Goal: Information Seeking & Learning: Learn about a topic

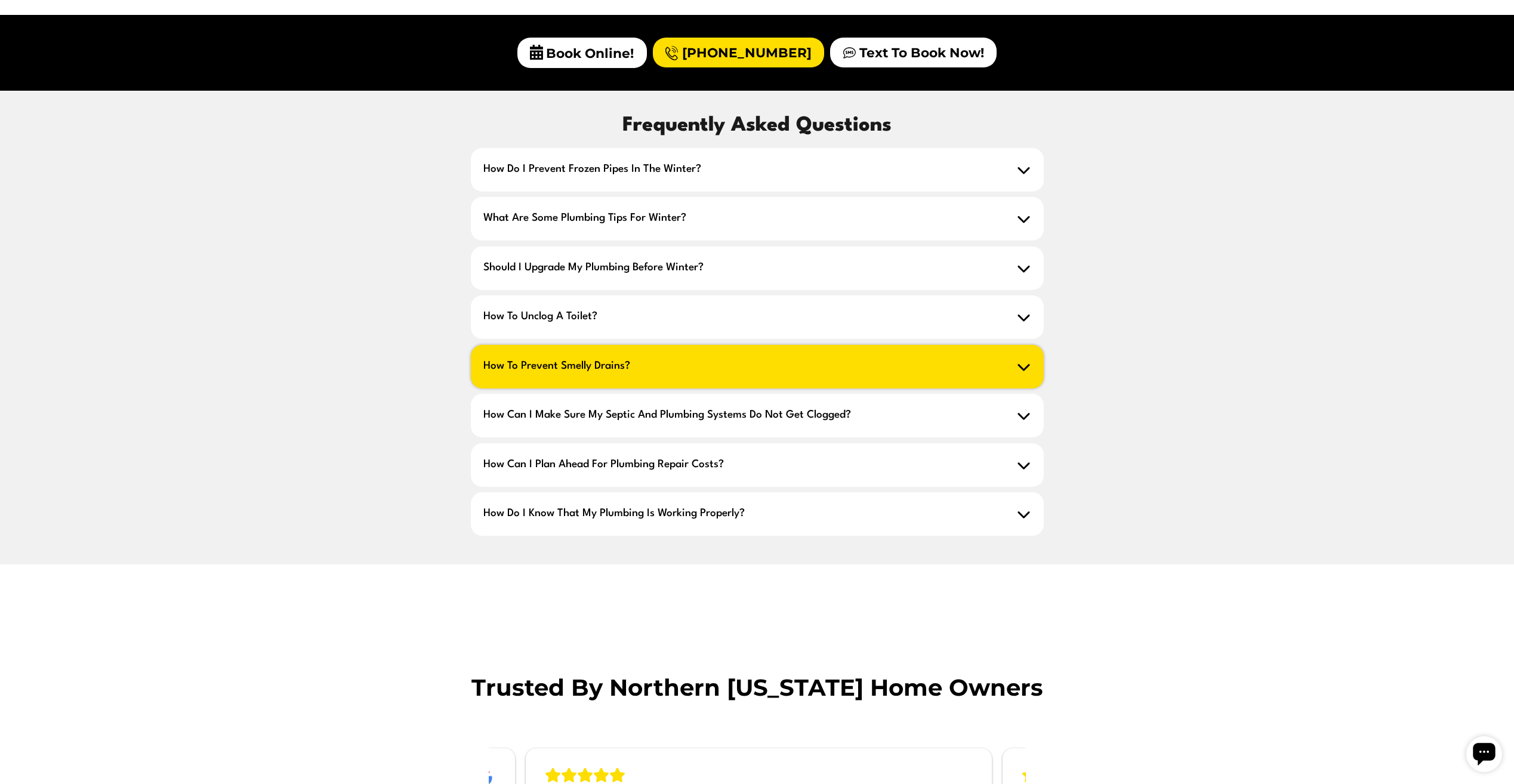
scroll to position [954, 0]
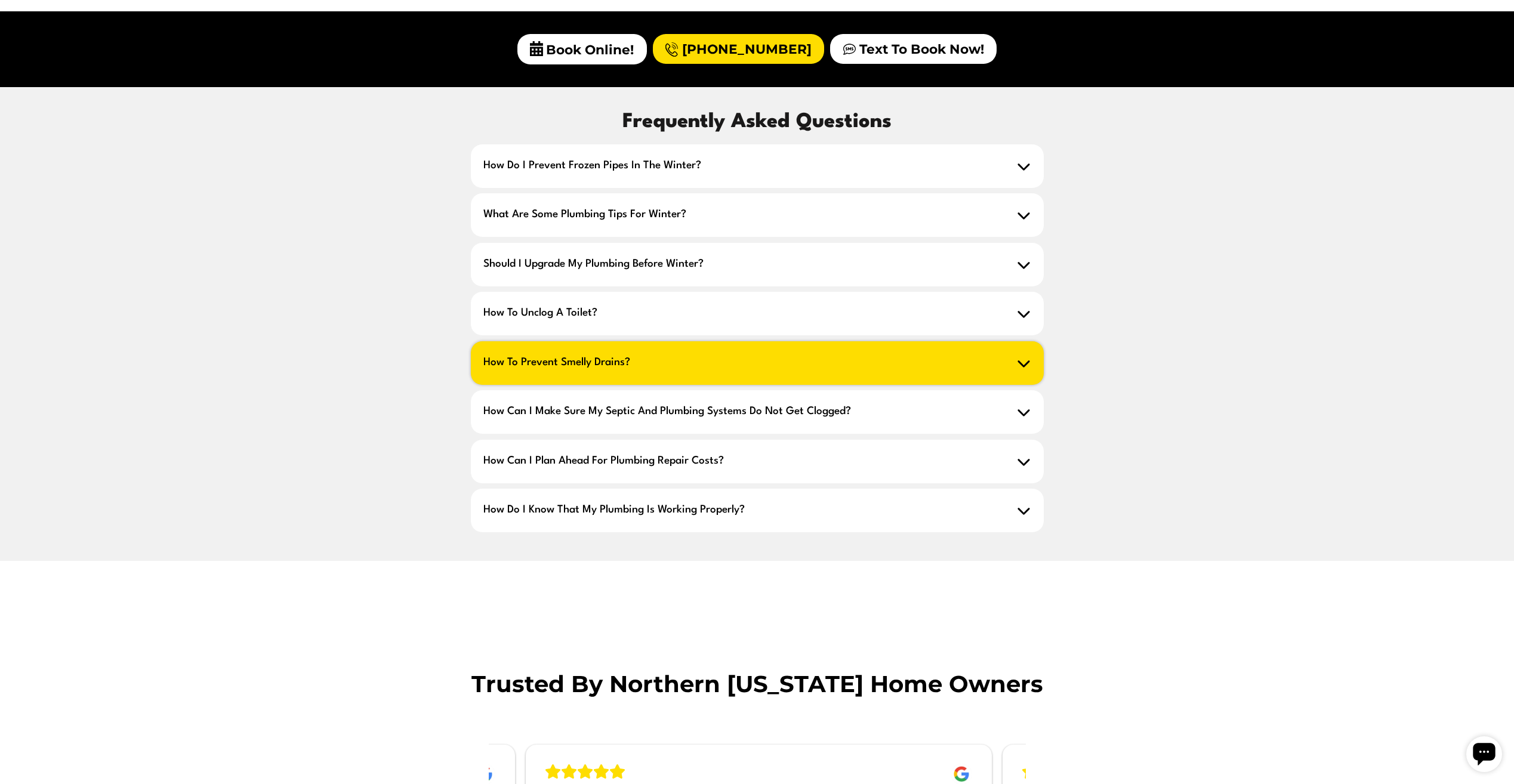
click at [725, 341] on span "How to prevent smelly drains?" at bounding box center [757, 363] width 573 height 44
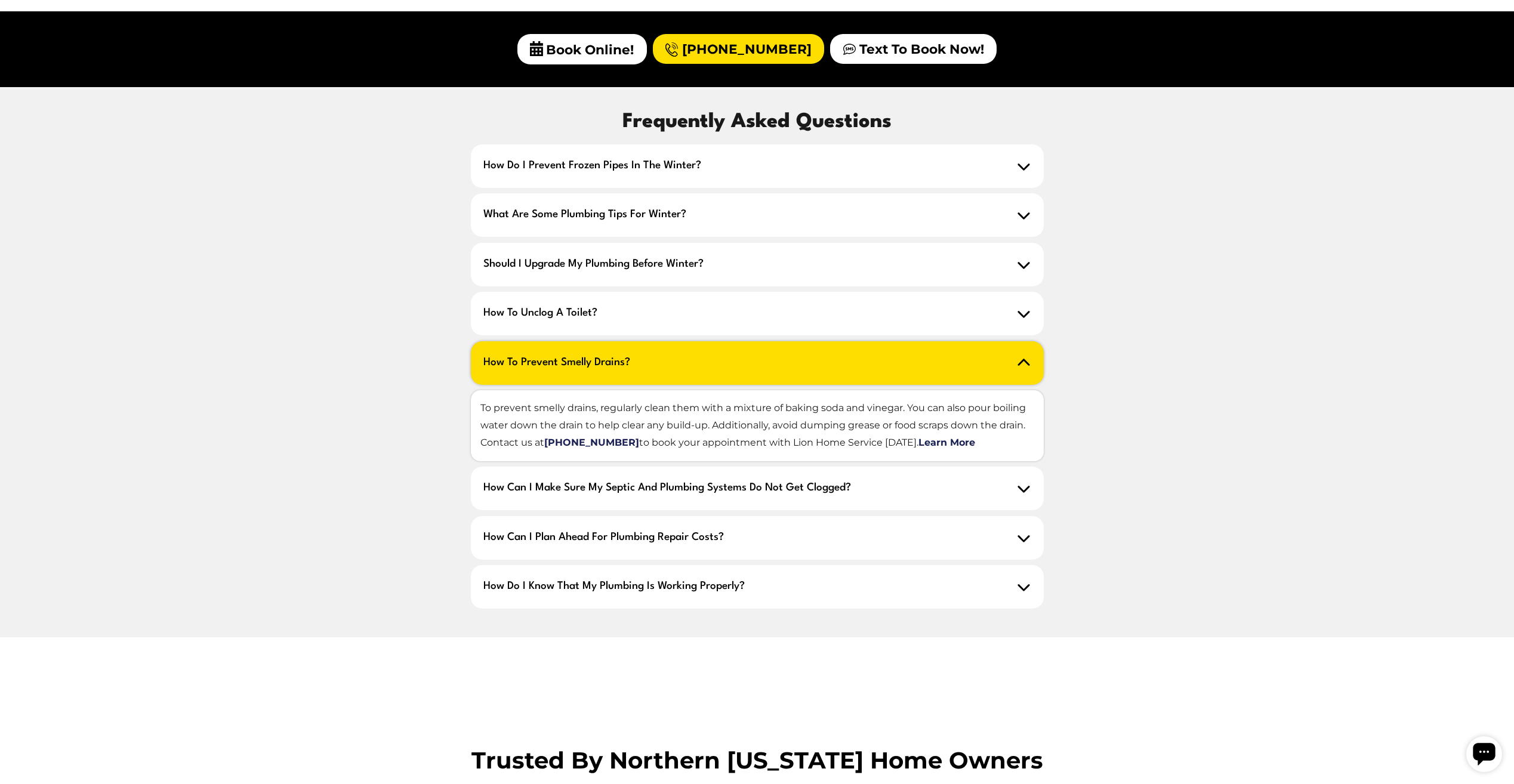
click at [736, 341] on span "How to prevent smelly drains?" at bounding box center [757, 363] width 573 height 44
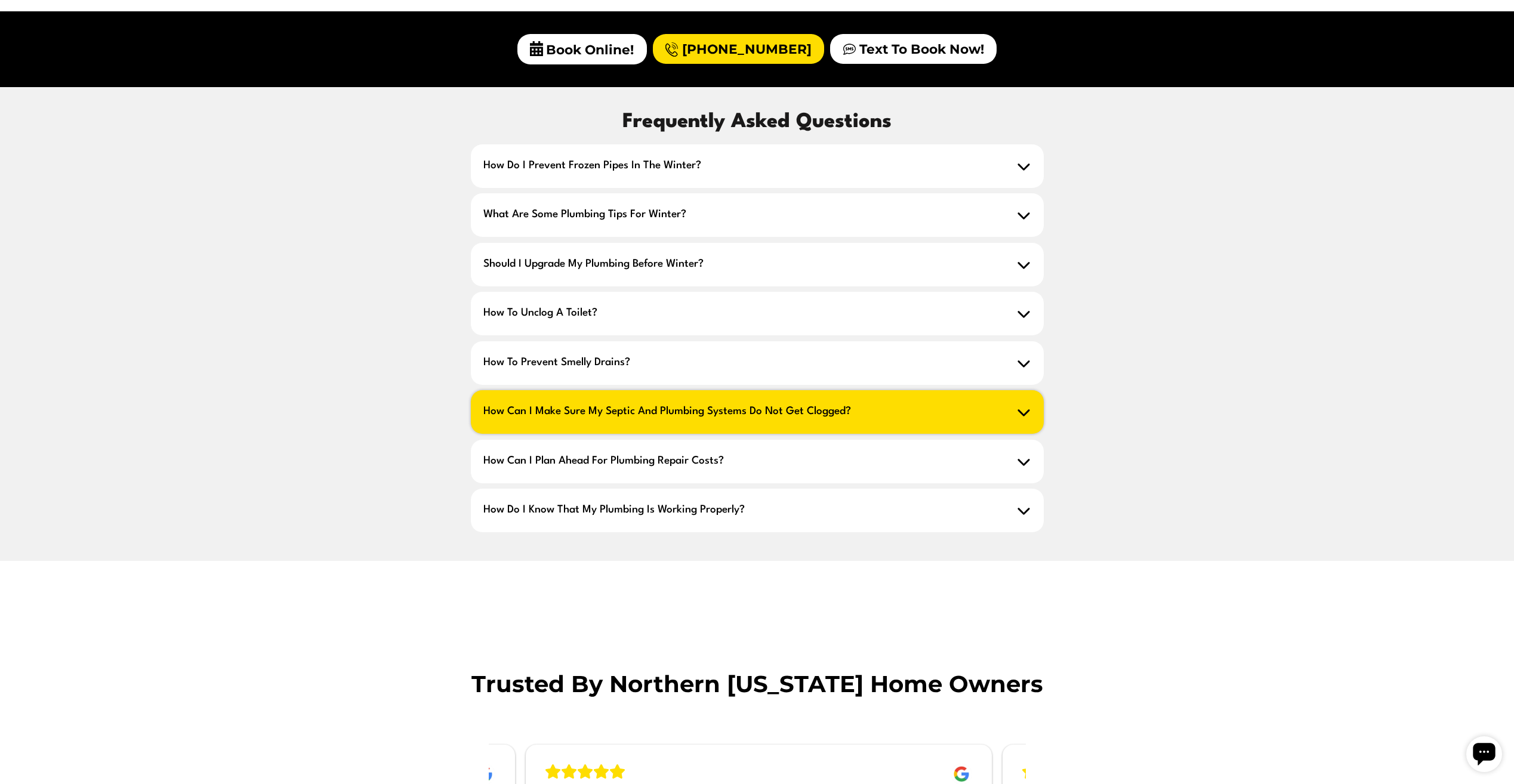
click at [798, 396] on span "How can I make sure my septic and plumbing systems do not get clogged?" at bounding box center [757, 411] width 573 height 44
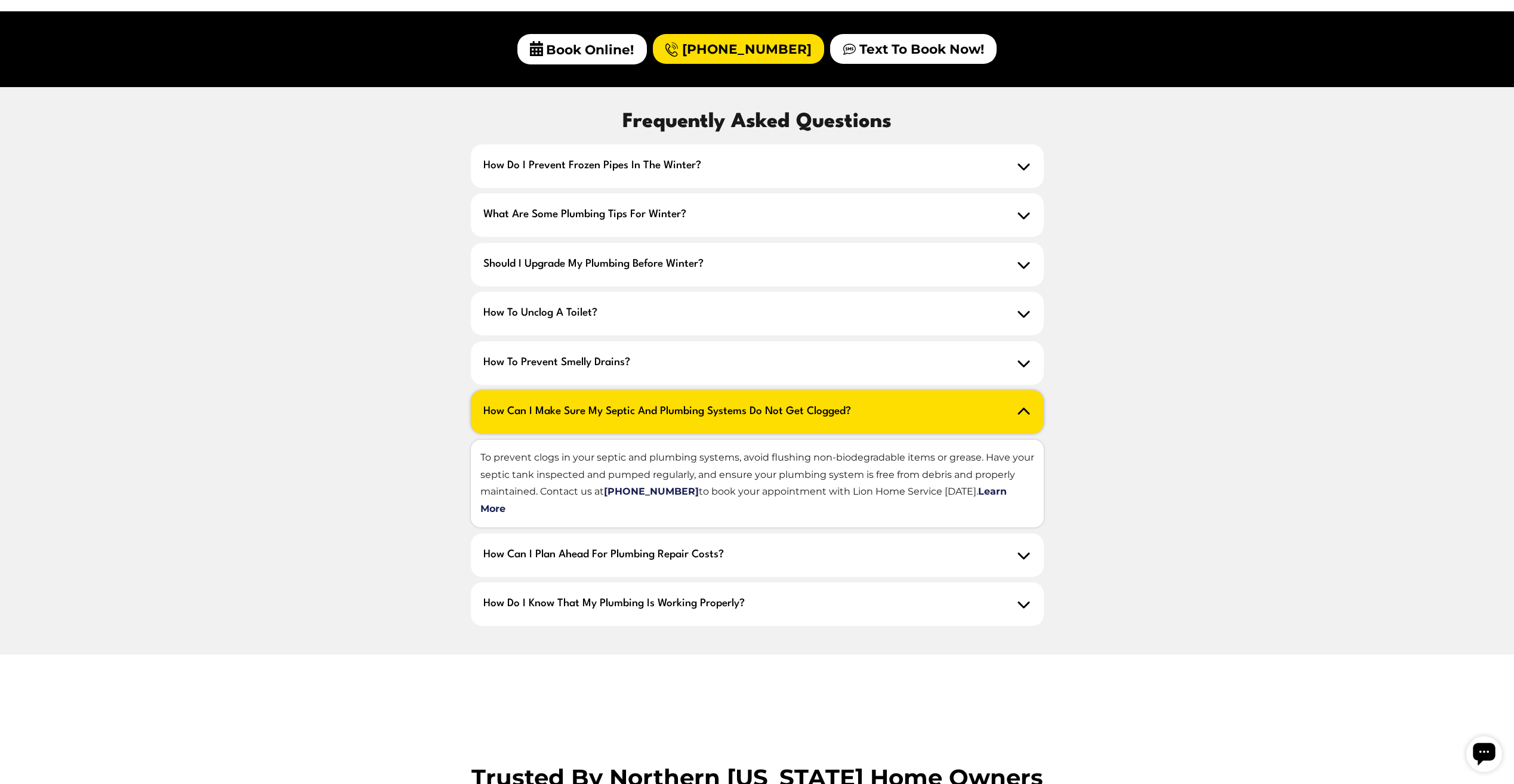
click at [887, 390] on span "How can I make sure my septic and plumbing systems do not get clogged?" at bounding box center [757, 411] width 573 height 44
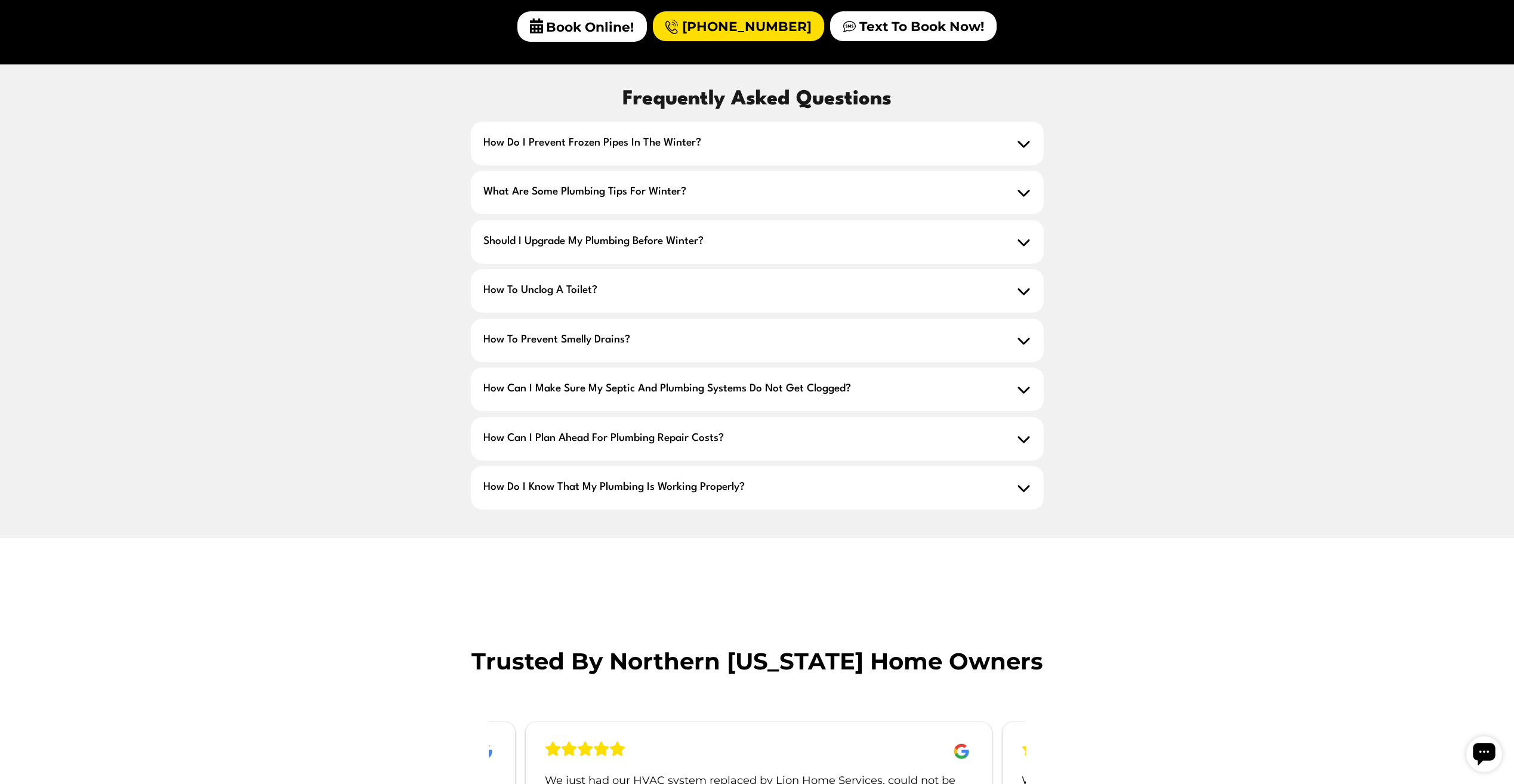
scroll to position [1073, 0]
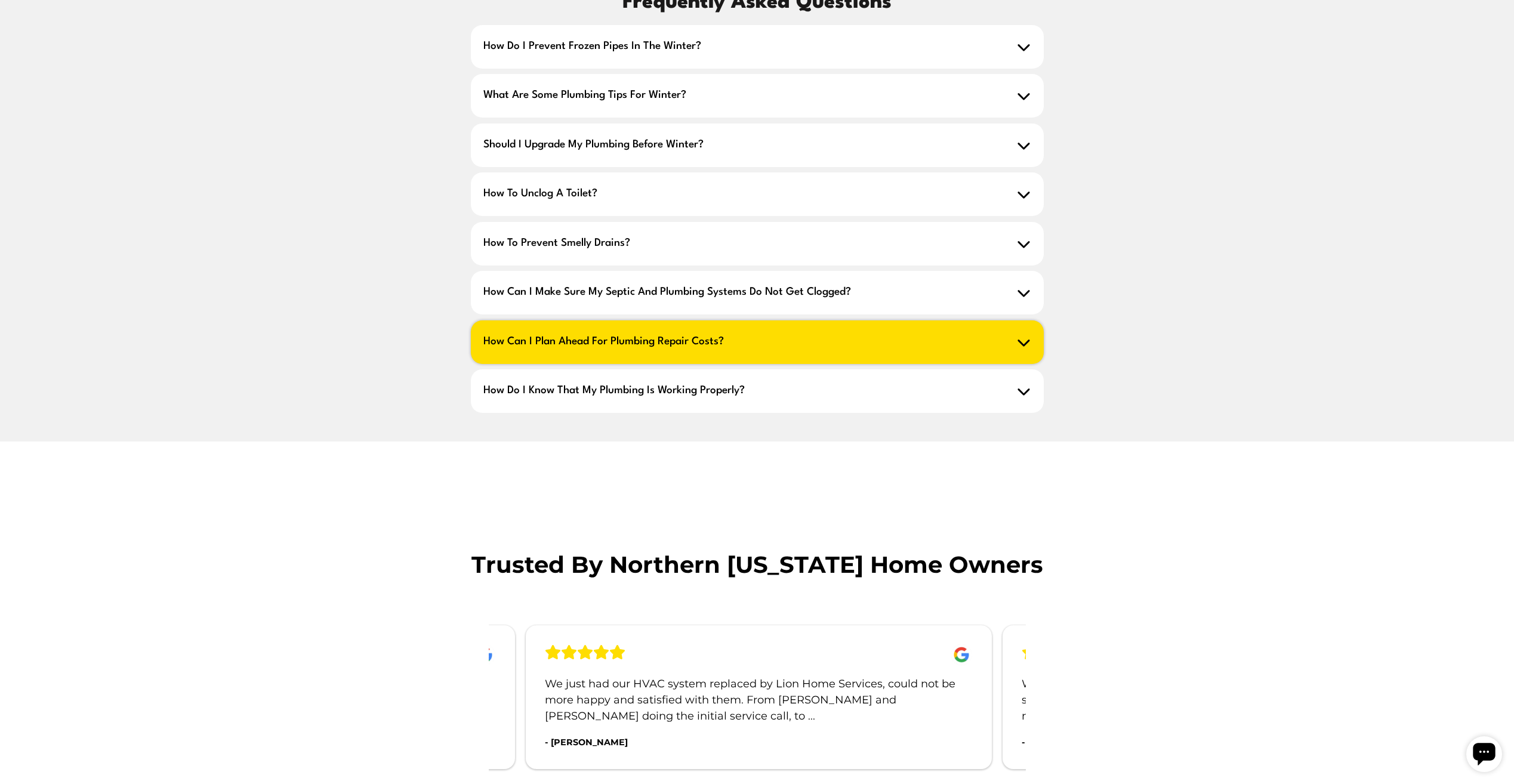
click at [808, 324] on span "How can I plan ahead for plumbing repair costs?" at bounding box center [757, 342] width 573 height 44
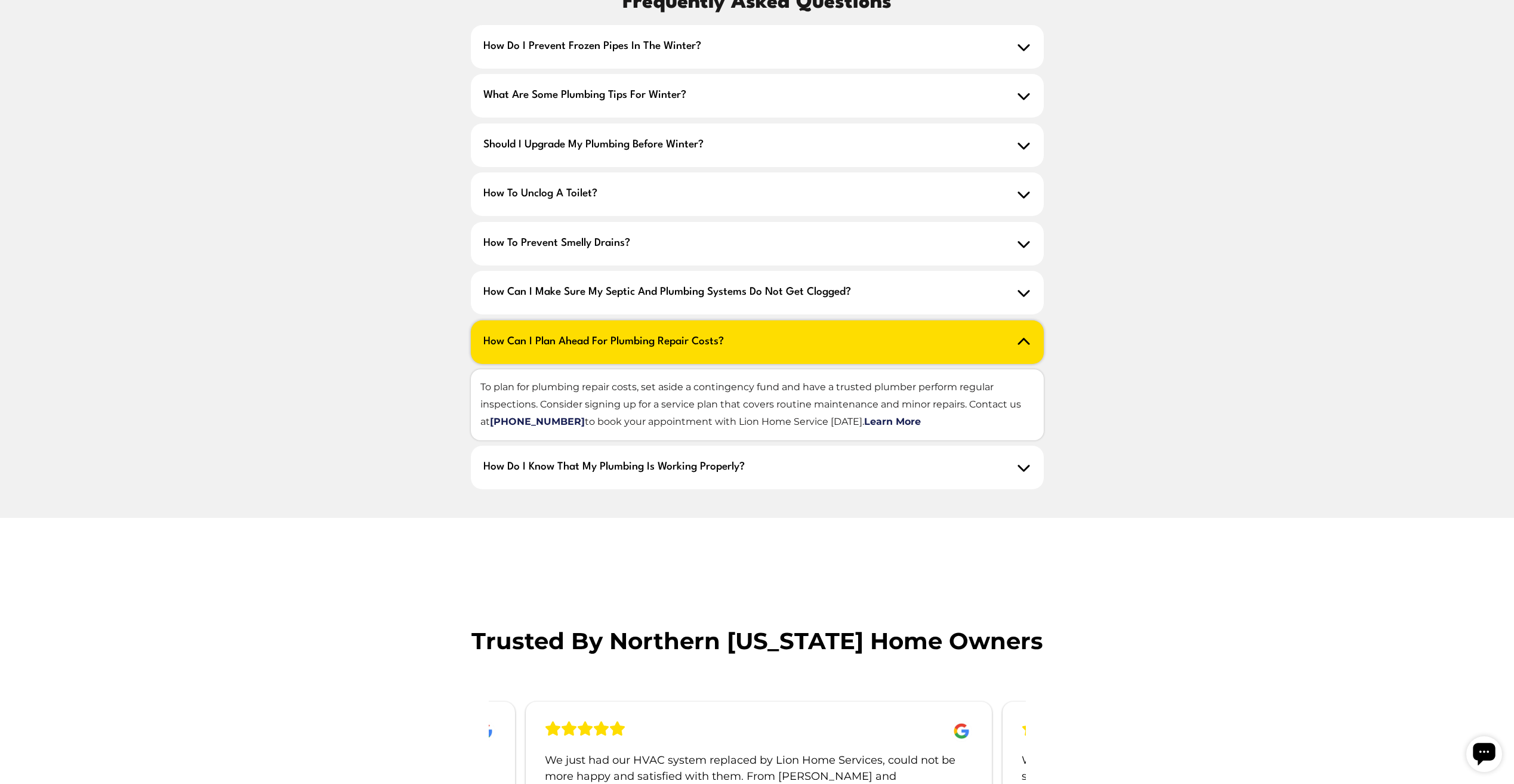
click at [822, 322] on span "How can I plan ahead for plumbing repair costs?" at bounding box center [757, 342] width 573 height 44
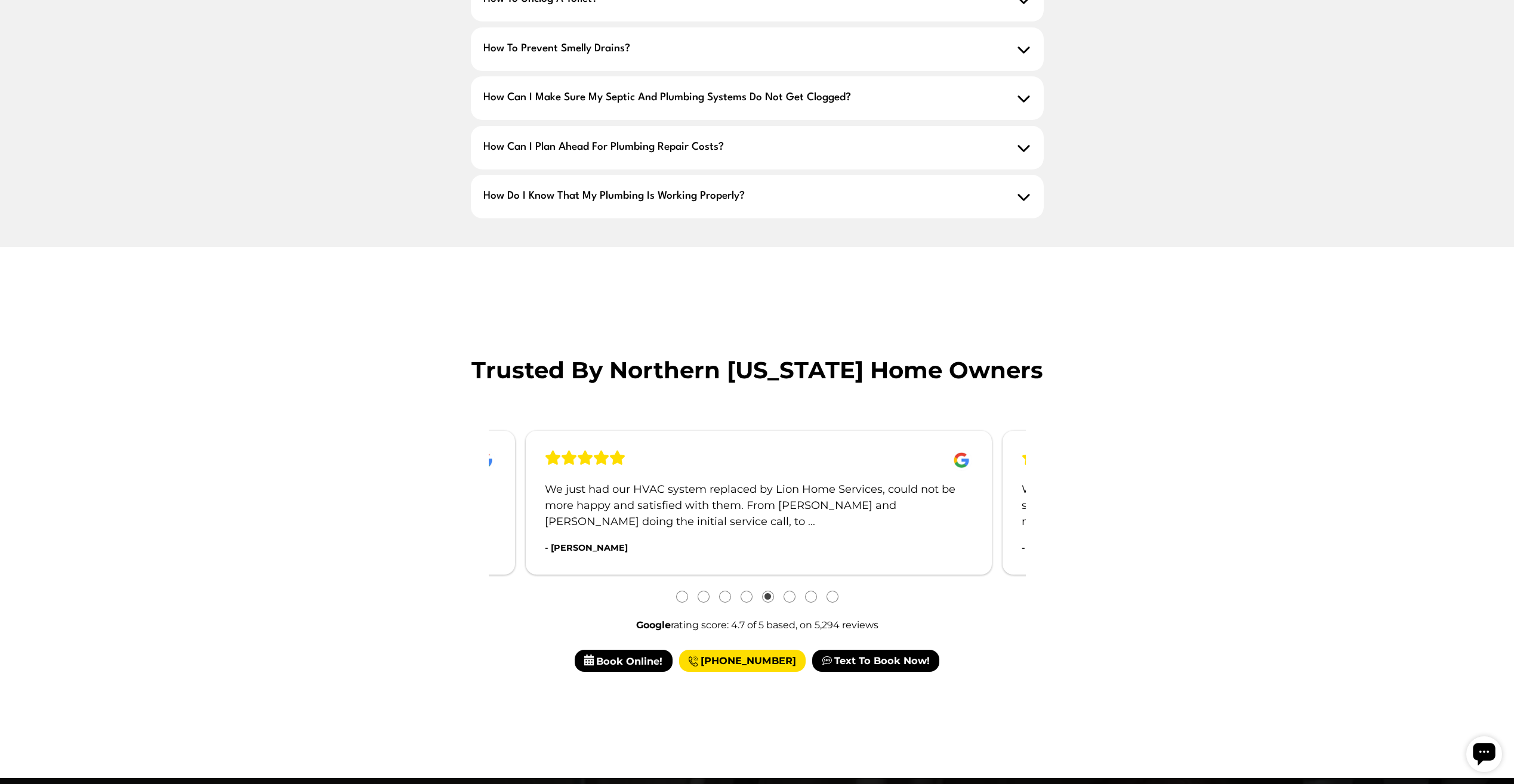
scroll to position [1372, 0]
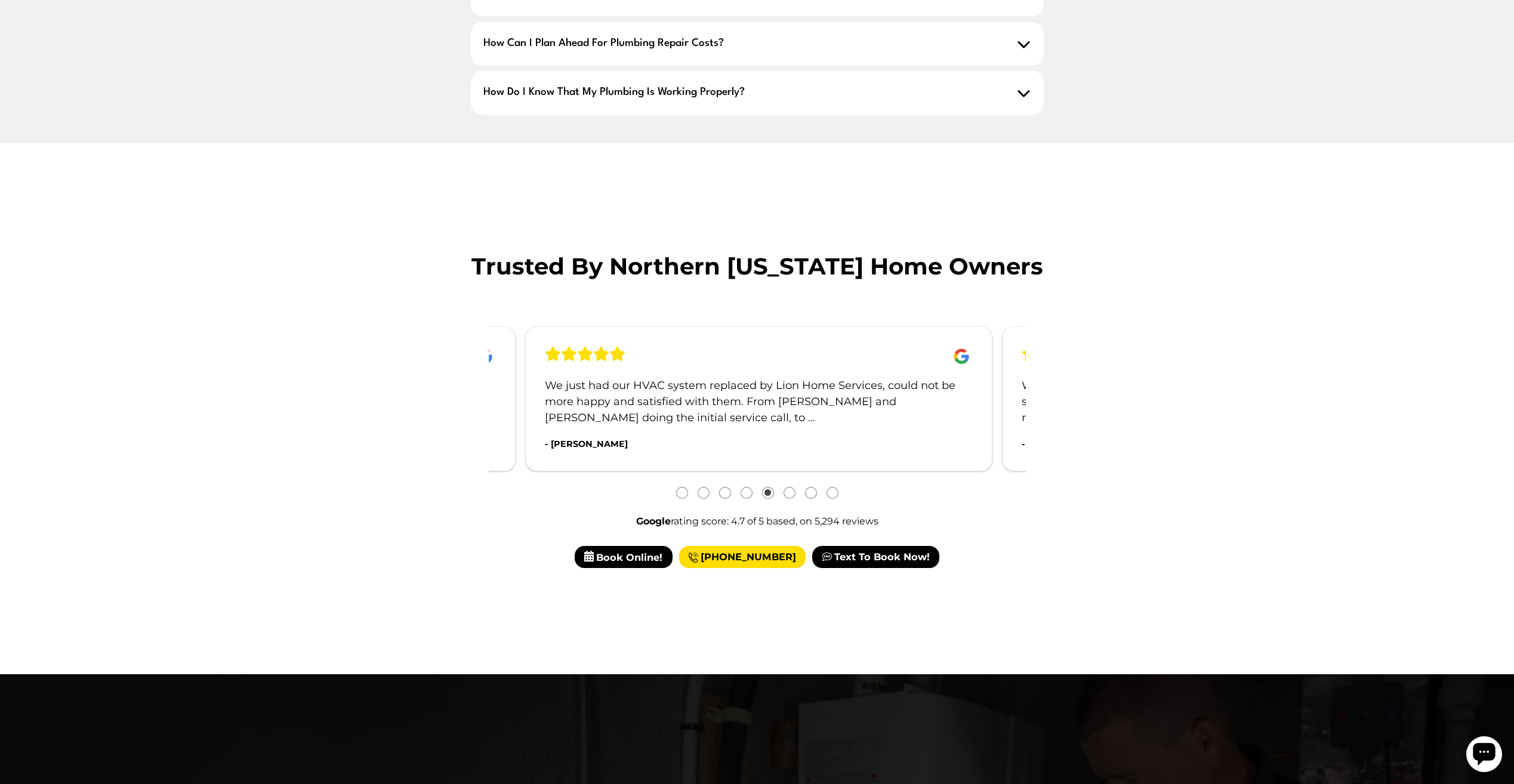
drag, startPoint x: 906, startPoint y: 353, endPoint x: 708, endPoint y: 355, distance: 198.0
click at [737, 377] on p "We just had our HVAC system replaced by Lion Home Services, could not be more h…" at bounding box center [758, 401] width 427 height 48
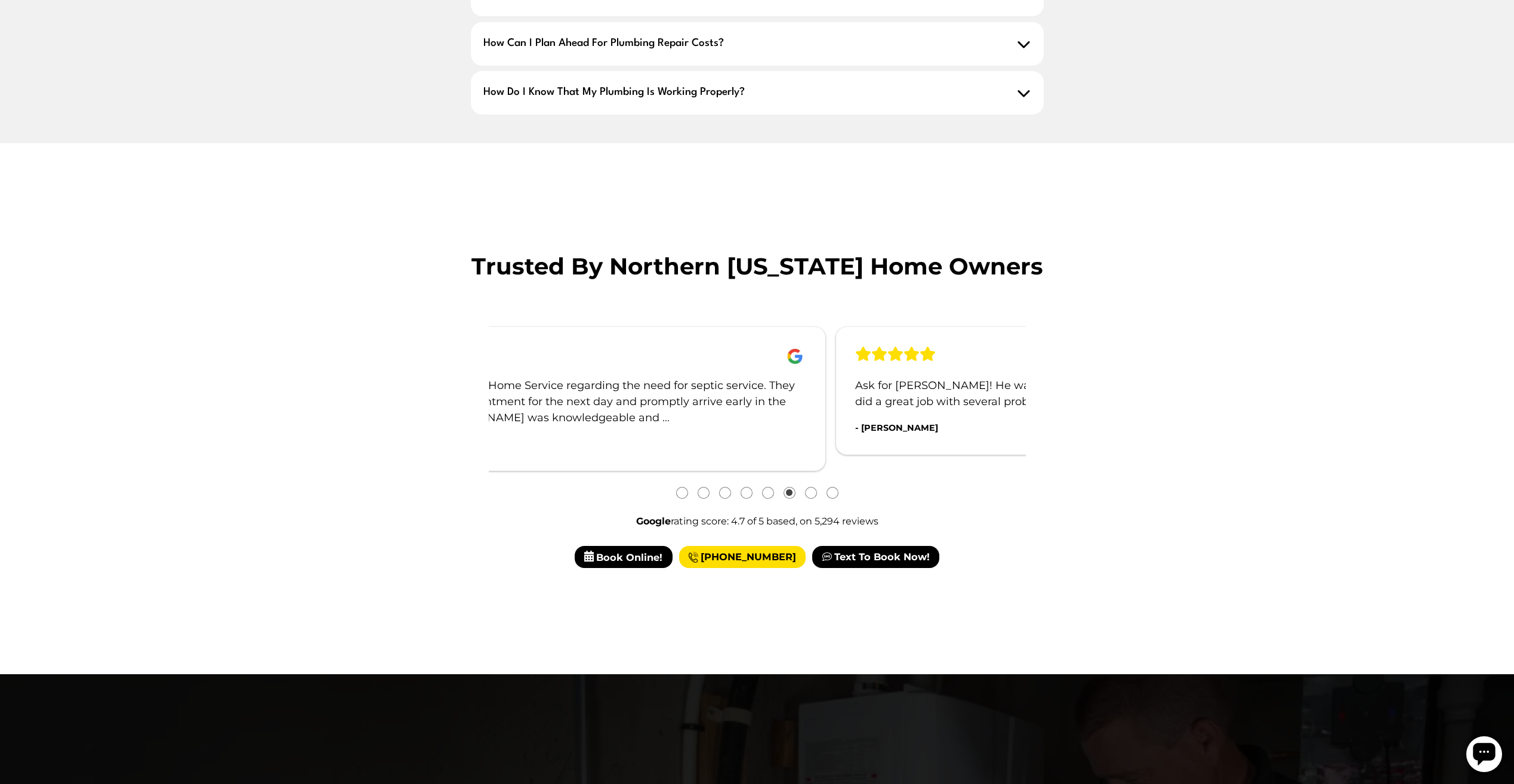
drag, startPoint x: 748, startPoint y: 391, endPoint x: 692, endPoint y: 389, distance: 56.0
click at [730, 391] on div "We contacted Lions Home Service regarding the need for septic service. They sch…" at bounding box center [592, 399] width 466 height 144
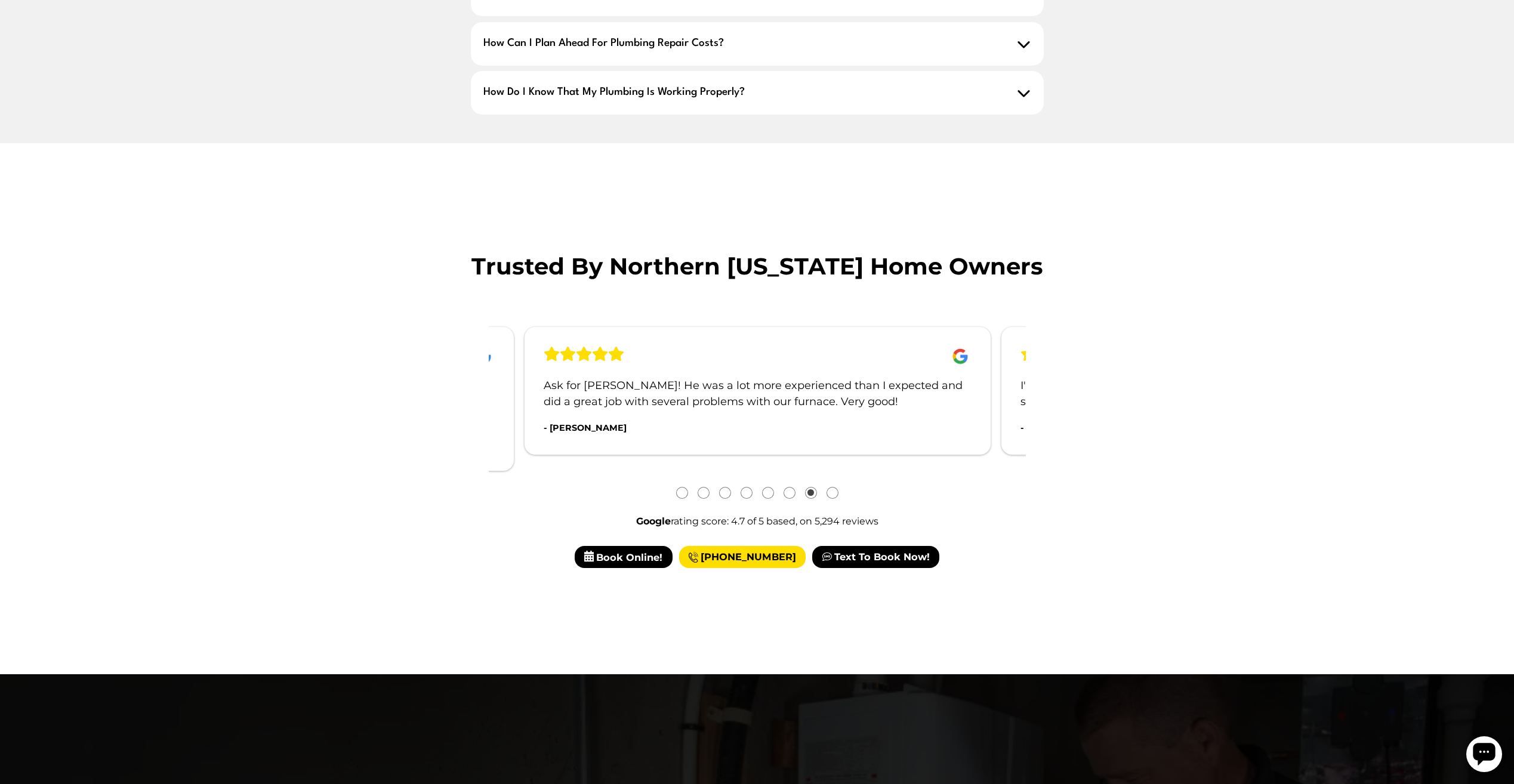
drag, startPoint x: 774, startPoint y: 389, endPoint x: 632, endPoint y: 388, distance: 142.0
click at [675, 387] on div "Ask for [PERSON_NAME]! He was a lot more experienced than I expected and did a …" at bounding box center [757, 391] width 466 height 128
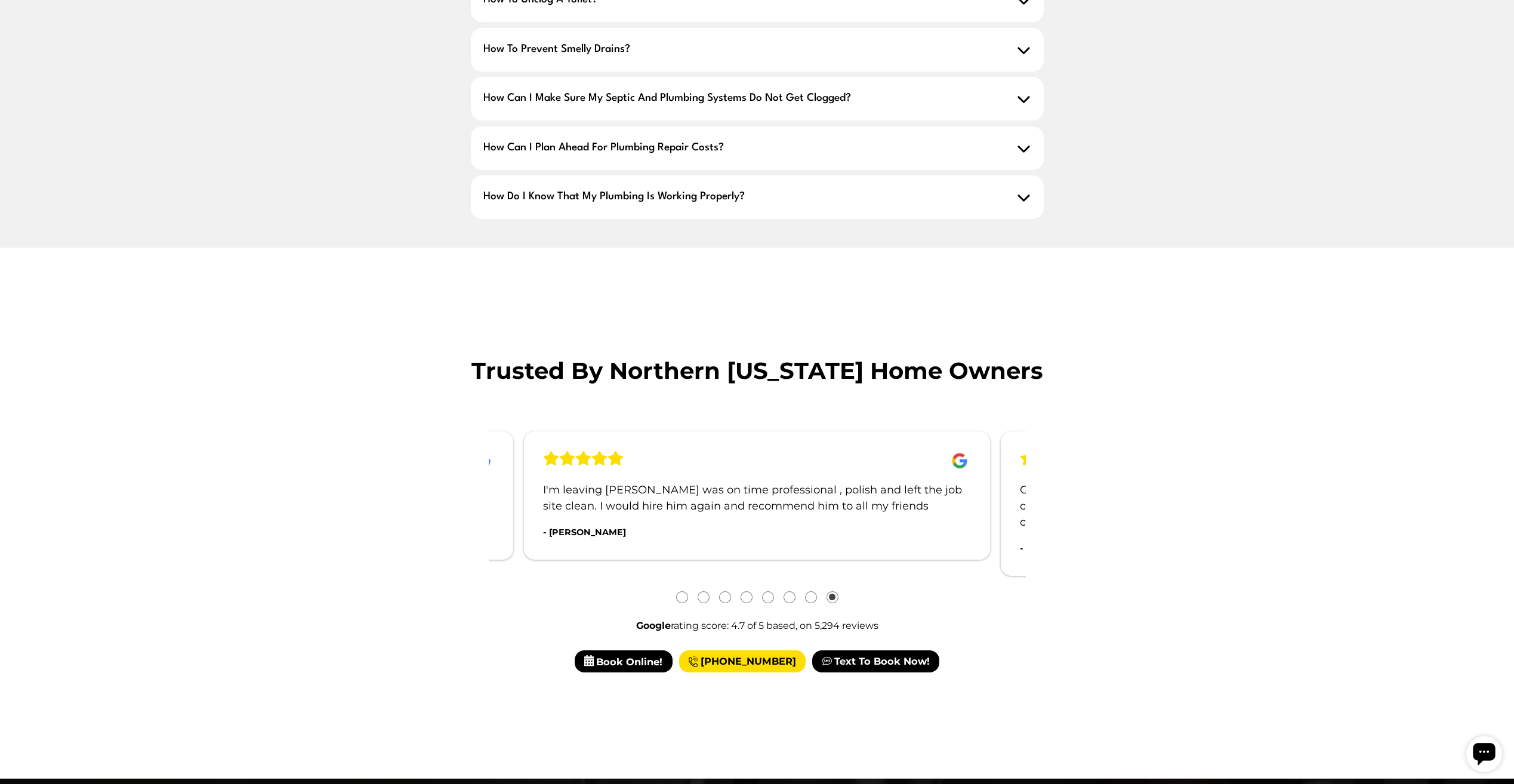
scroll to position [1252, 0]
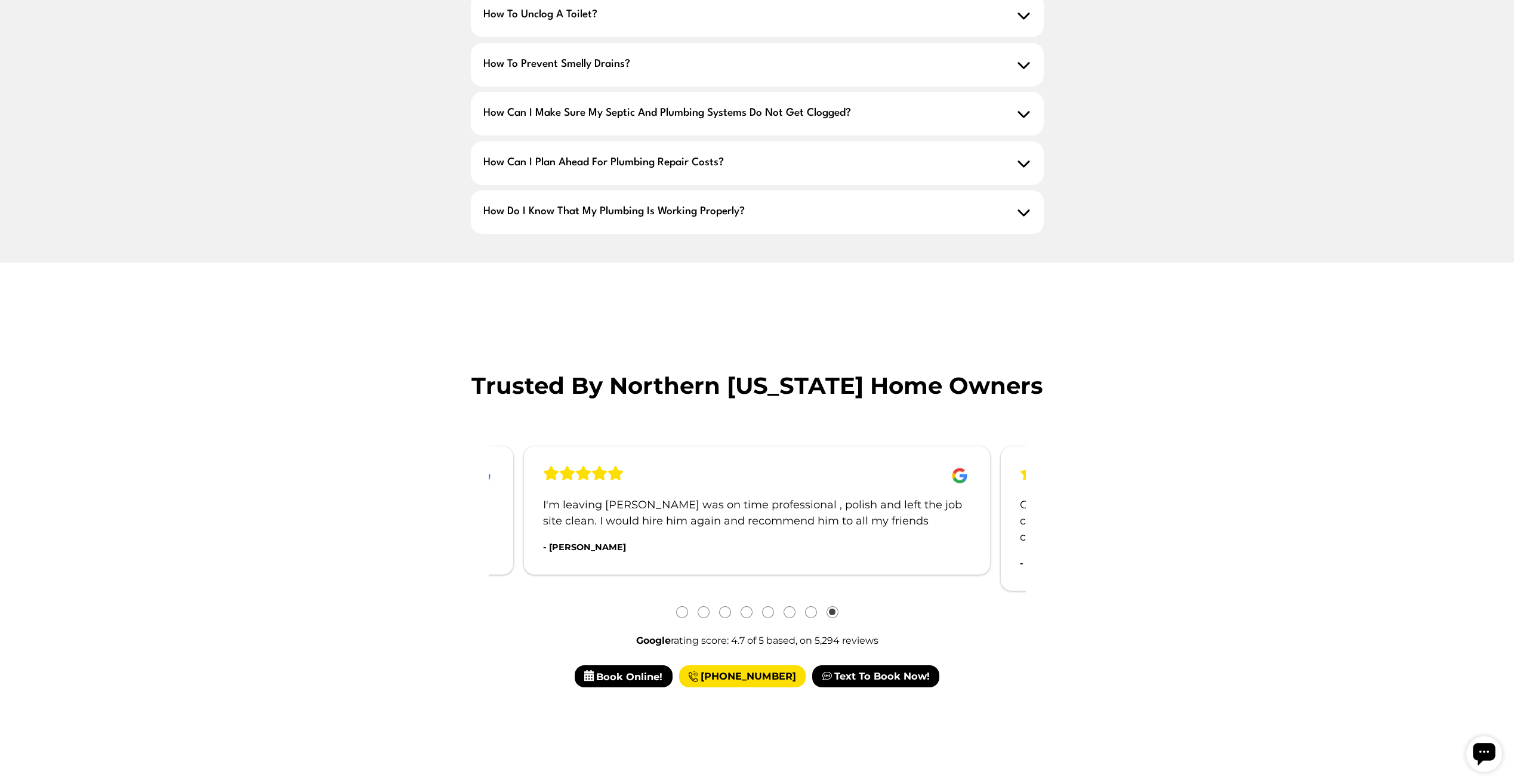
click at [671, 462] on div "I'm leaving [PERSON_NAME] was on time professional , polish and left the job si…" at bounding box center [756, 510] width 466 height 128
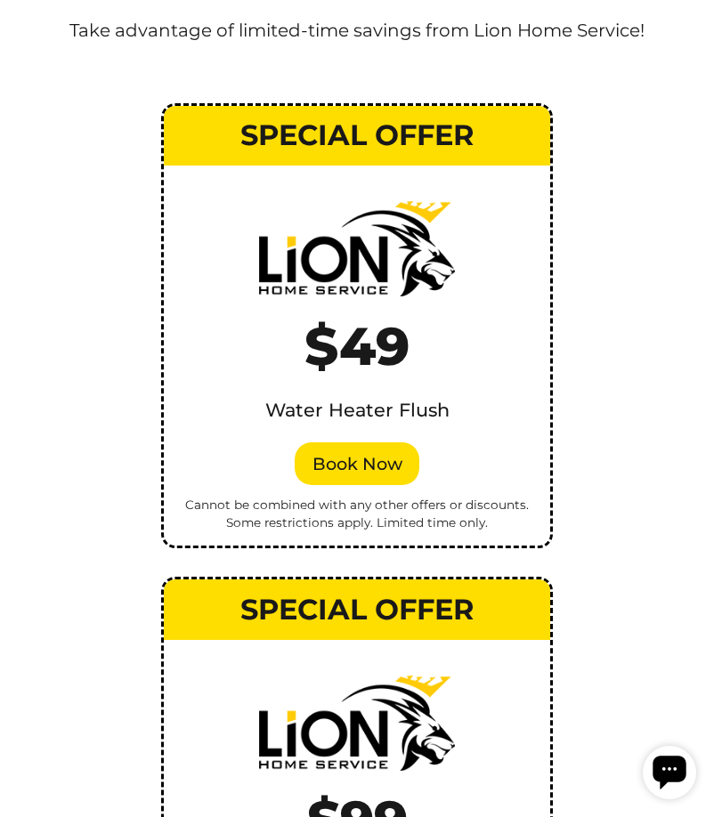
scroll to position [4089, 0]
